Goal: Use online tool/utility: Utilize a website feature to perform a specific function

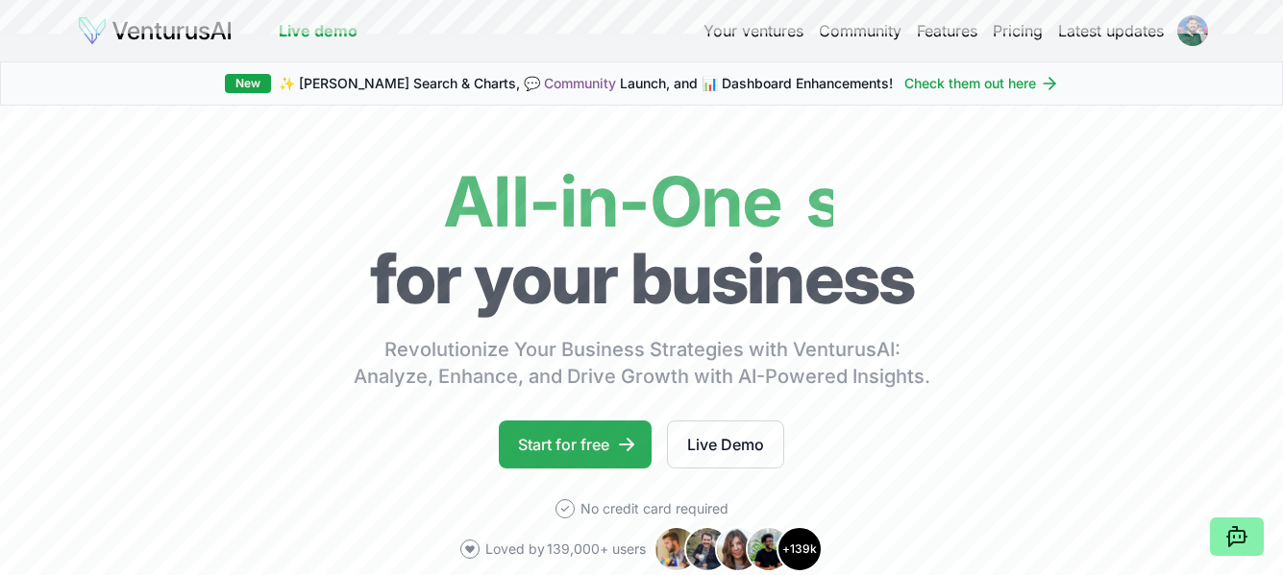
scroll to position [1445, 0]
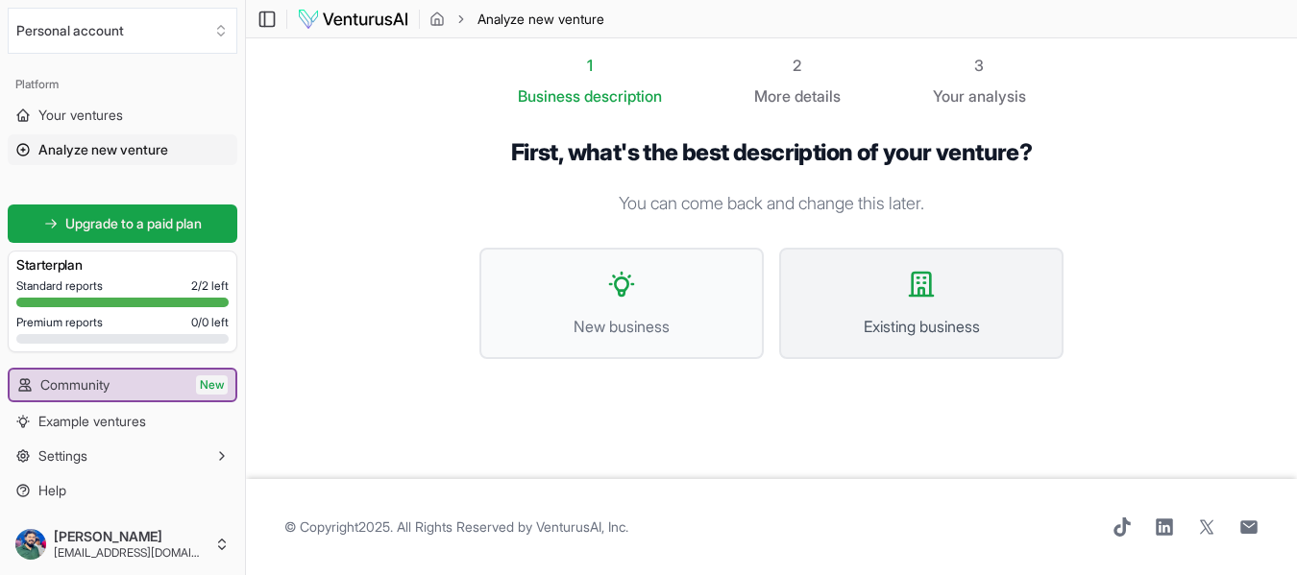
click at [902, 328] on span "Existing business" at bounding box center [921, 326] width 242 height 23
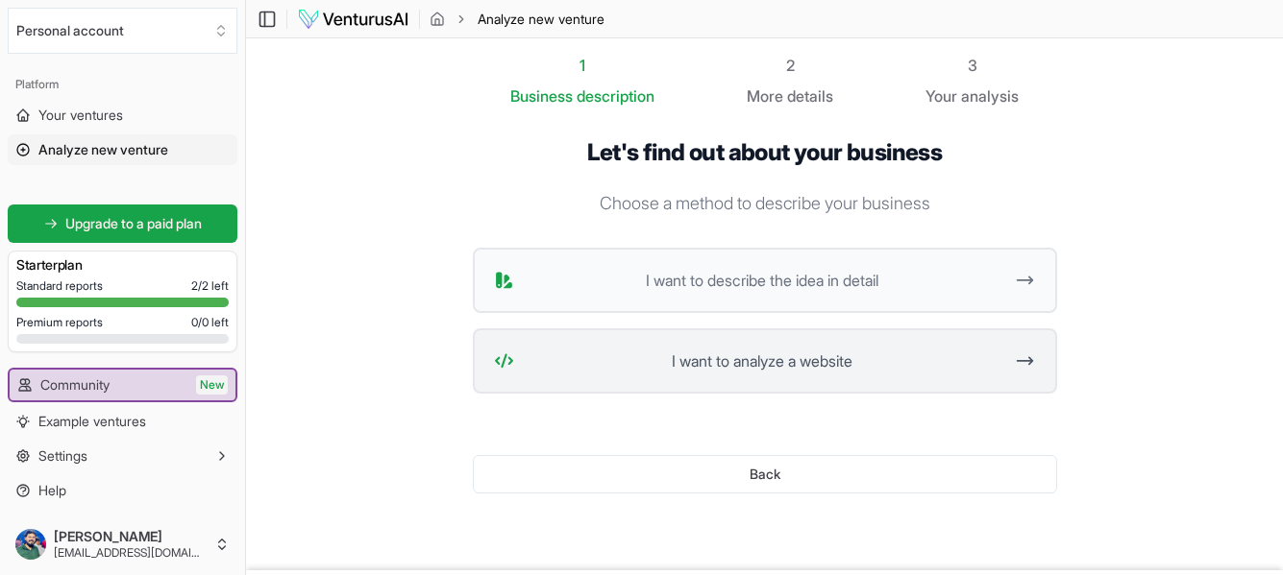
click at [715, 365] on span "I want to analyze a website" at bounding box center [762, 361] width 481 height 23
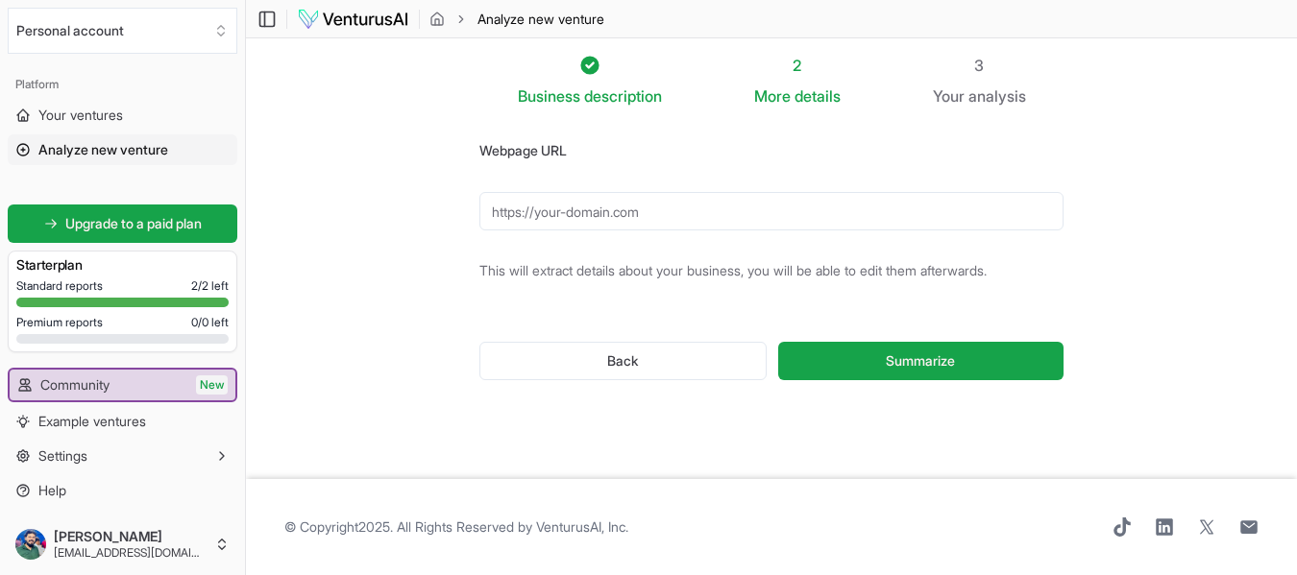
click at [704, 209] on input "Webpage URL" at bounding box center [771, 211] width 584 height 38
paste input "[URL][DOMAIN_NAME]"
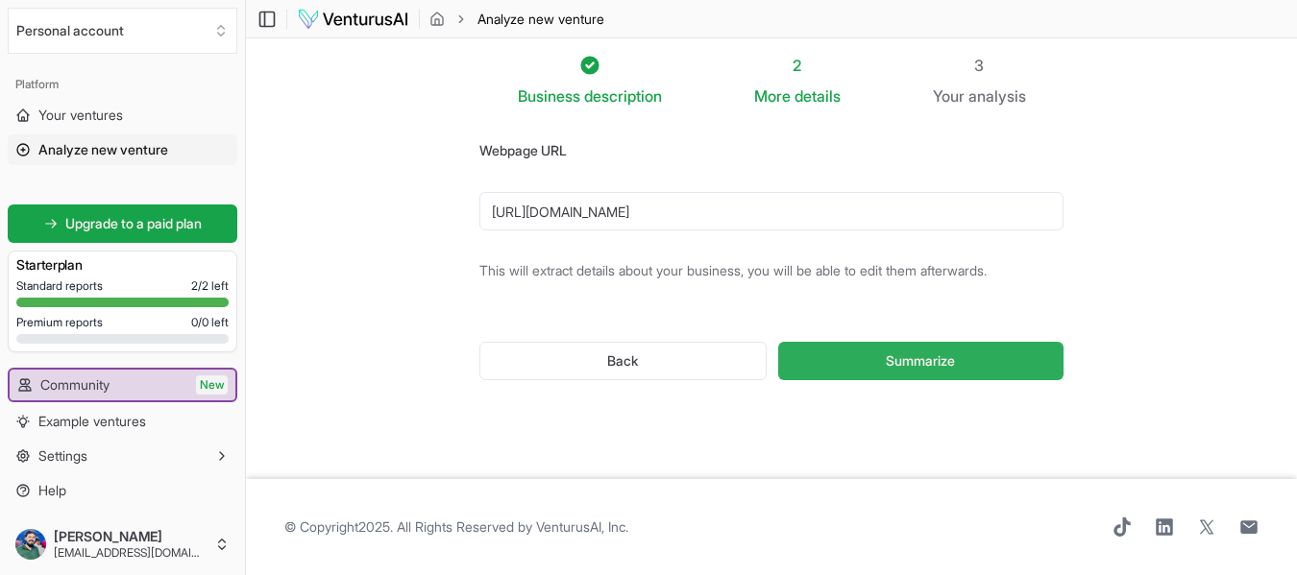
type input "[URL][DOMAIN_NAME]"
click at [918, 359] on span "Summarize" at bounding box center [920, 361] width 69 height 19
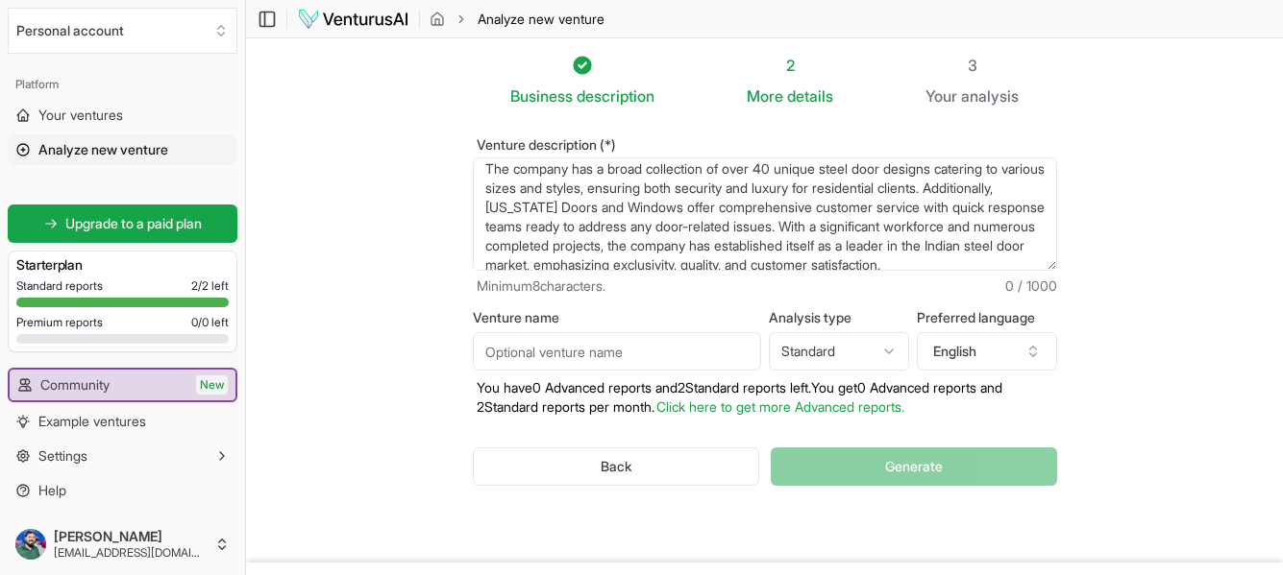
scroll to position [135, 0]
